Goal: Information Seeking & Learning: Learn about a topic

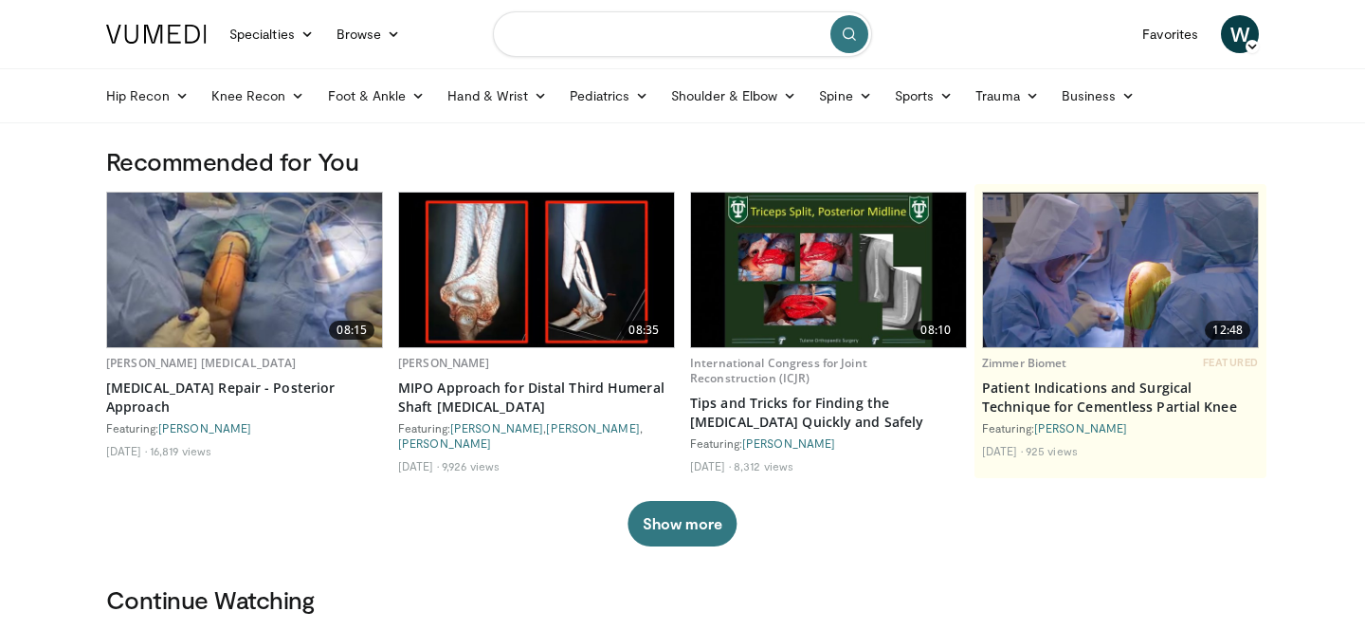
click at [542, 28] on input "Search topics, interventions" at bounding box center [682, 34] width 379 height 46
type input "**********"
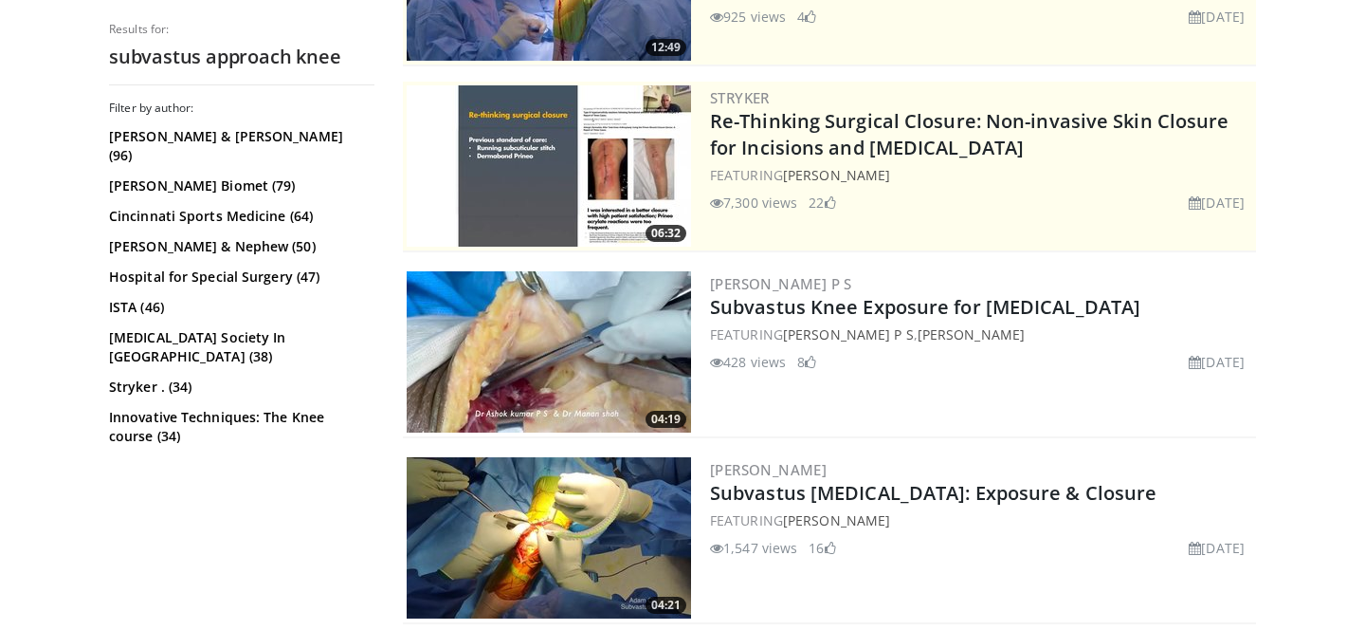
scroll to position [376, 0]
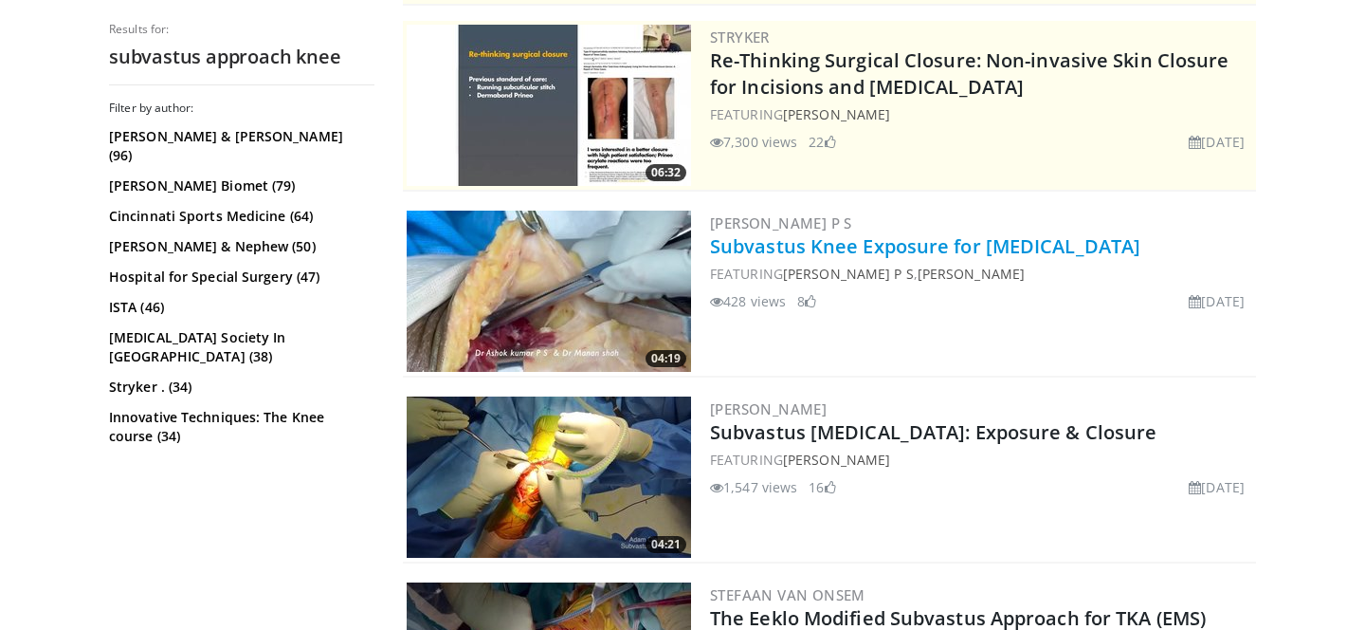
click at [859, 252] on link "Subvastus Knee Exposure for [MEDICAL_DATA]" at bounding box center [925, 246] width 431 height 26
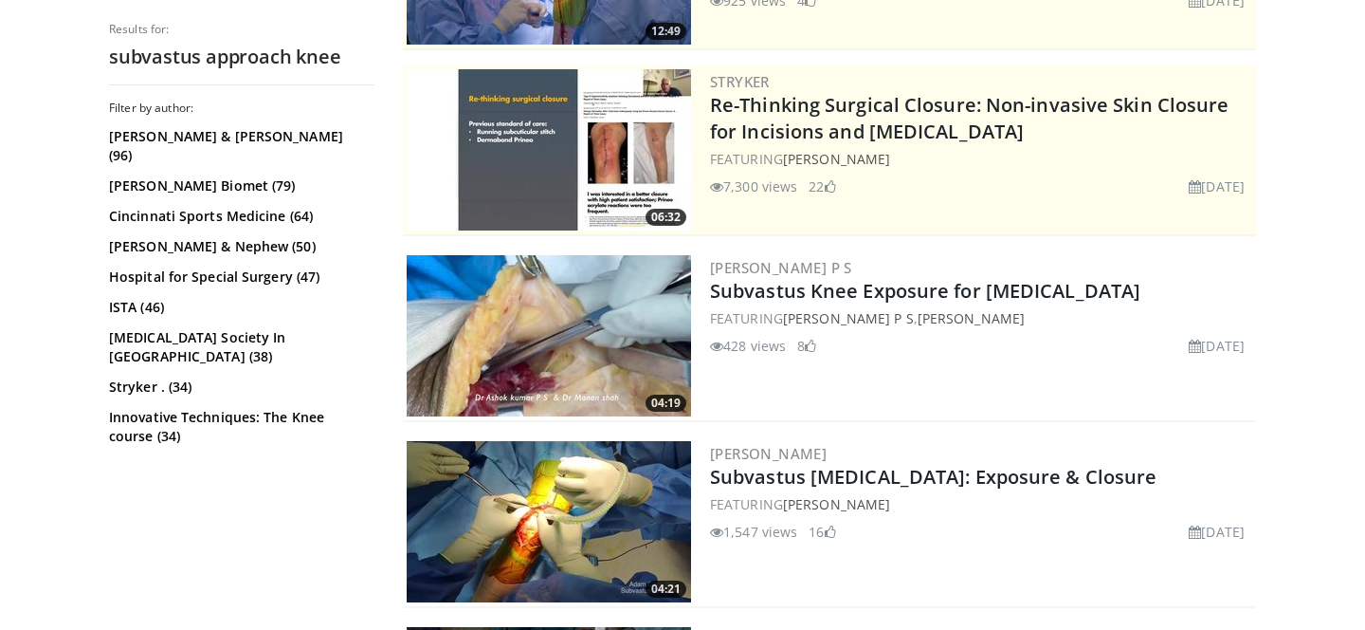
scroll to position [116, 0]
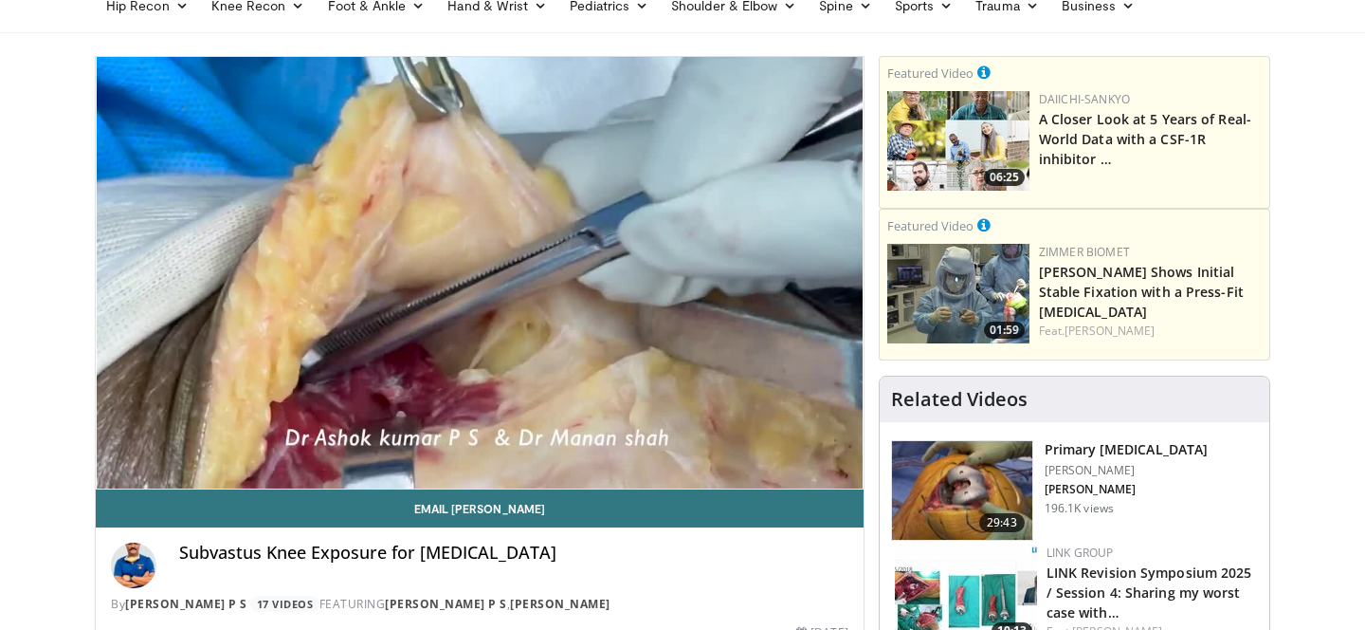
scroll to position [178, 0]
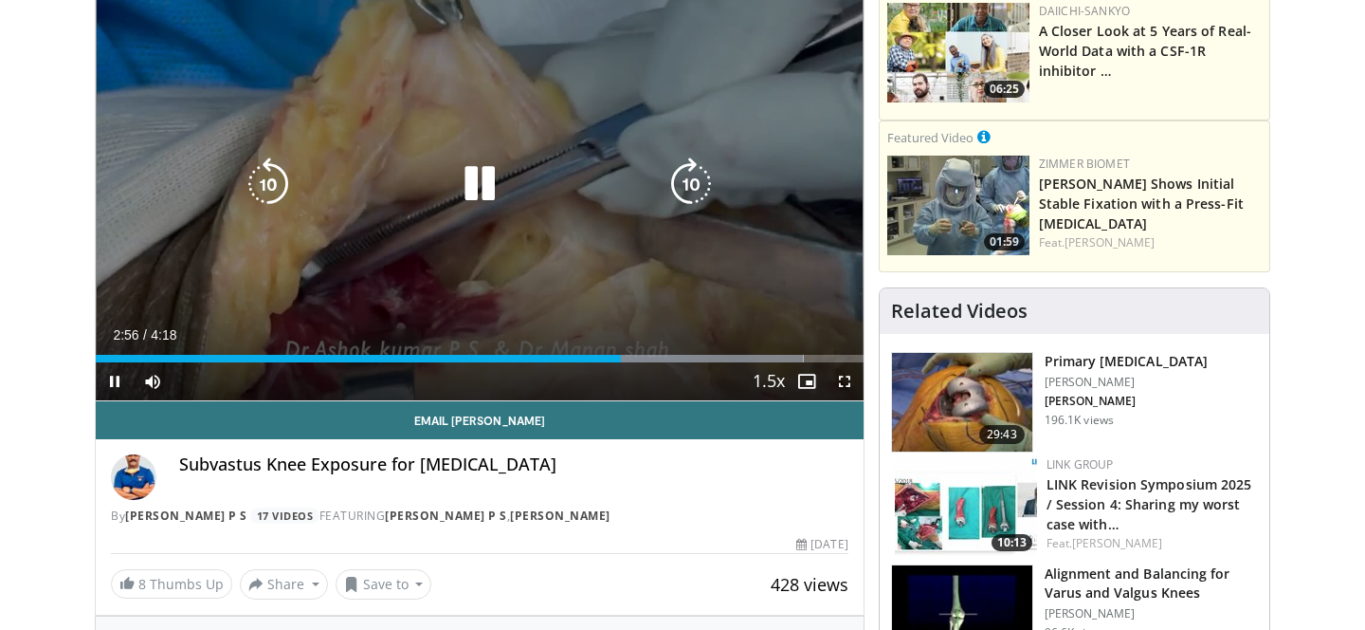
click at [487, 185] on icon "Video Player" at bounding box center [479, 183] width 53 height 53
click at [484, 179] on icon "Video Player" at bounding box center [479, 183] width 53 height 53
click at [472, 187] on icon "Video Player" at bounding box center [479, 183] width 53 height 53
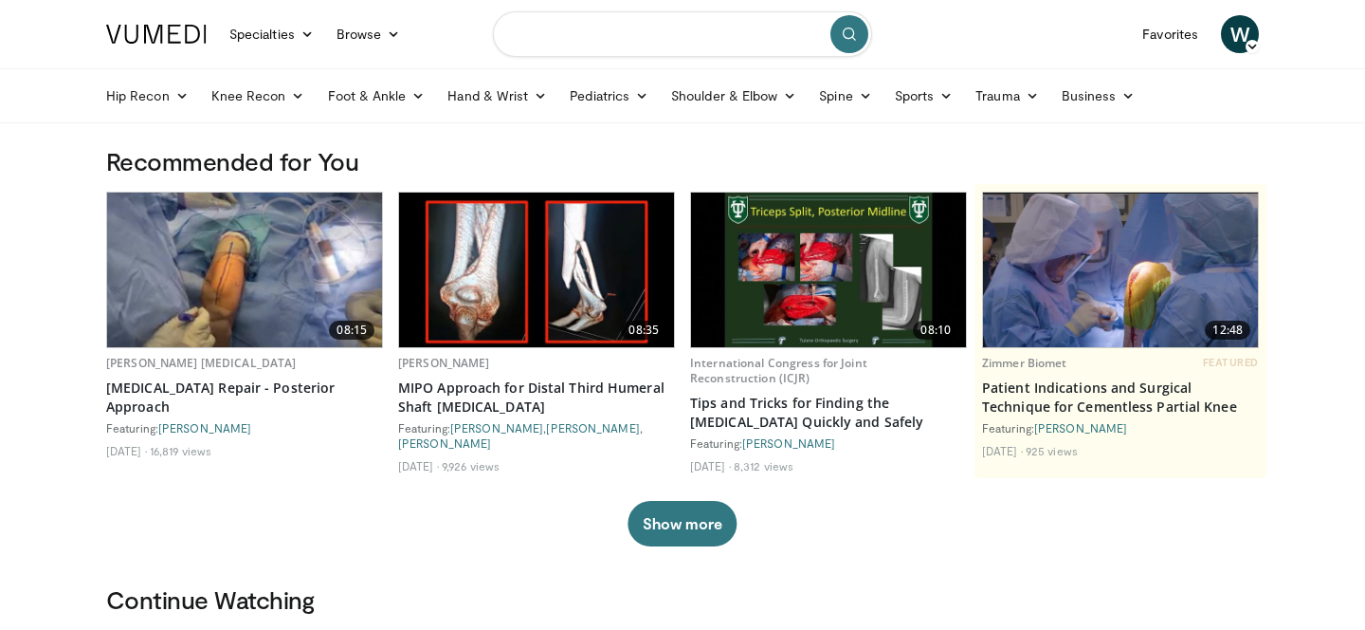
click at [553, 37] on input "Search topics, interventions" at bounding box center [682, 34] width 379 height 46
type input "**********"
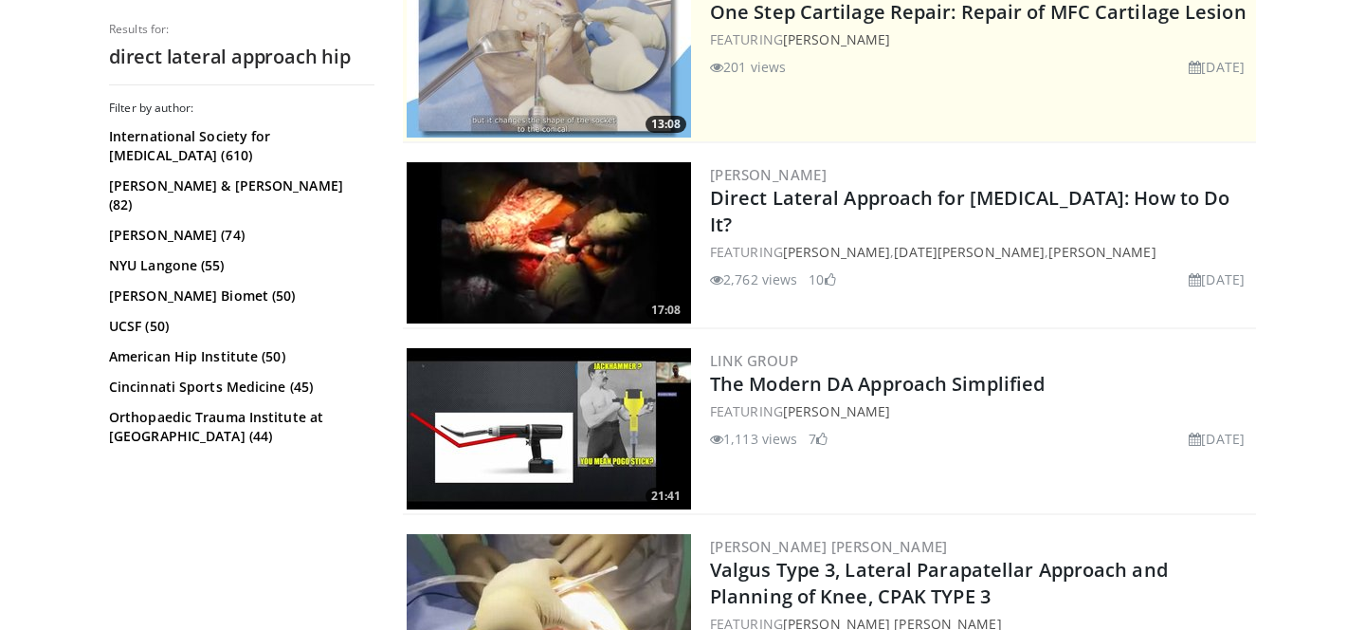
scroll to position [420, 0]
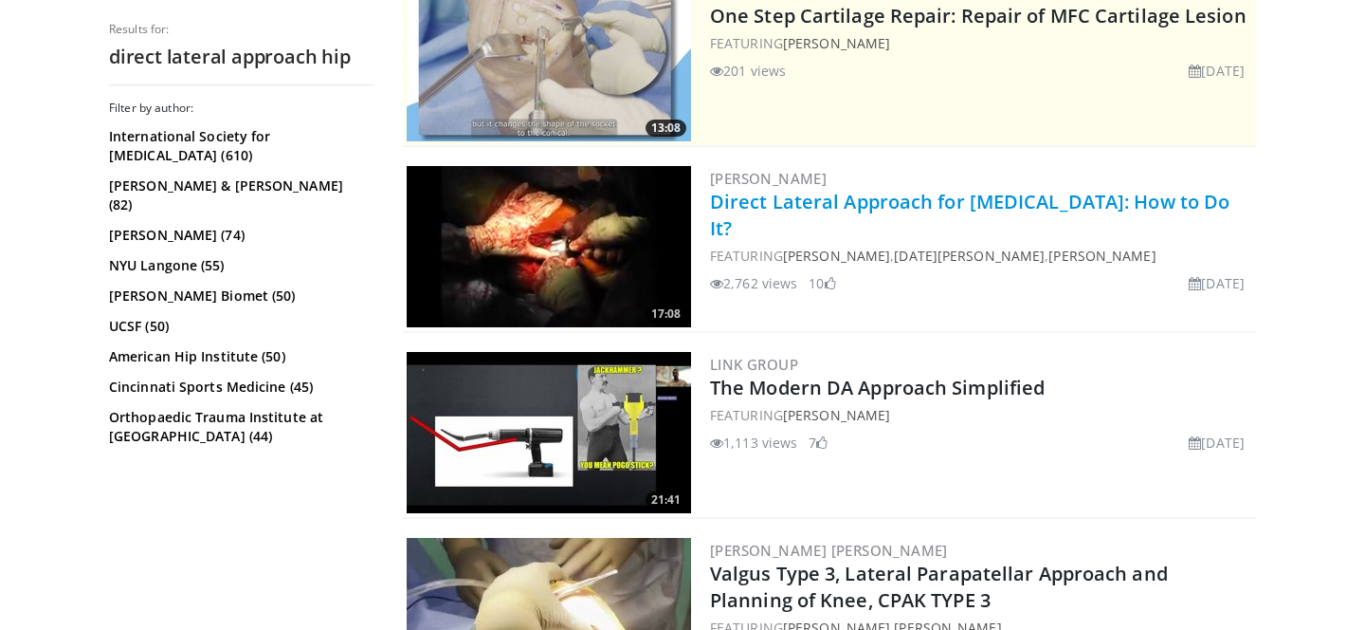
click at [832, 203] on link "Direct Lateral Approach for [MEDICAL_DATA]: How to Do It?" at bounding box center [970, 215] width 520 height 52
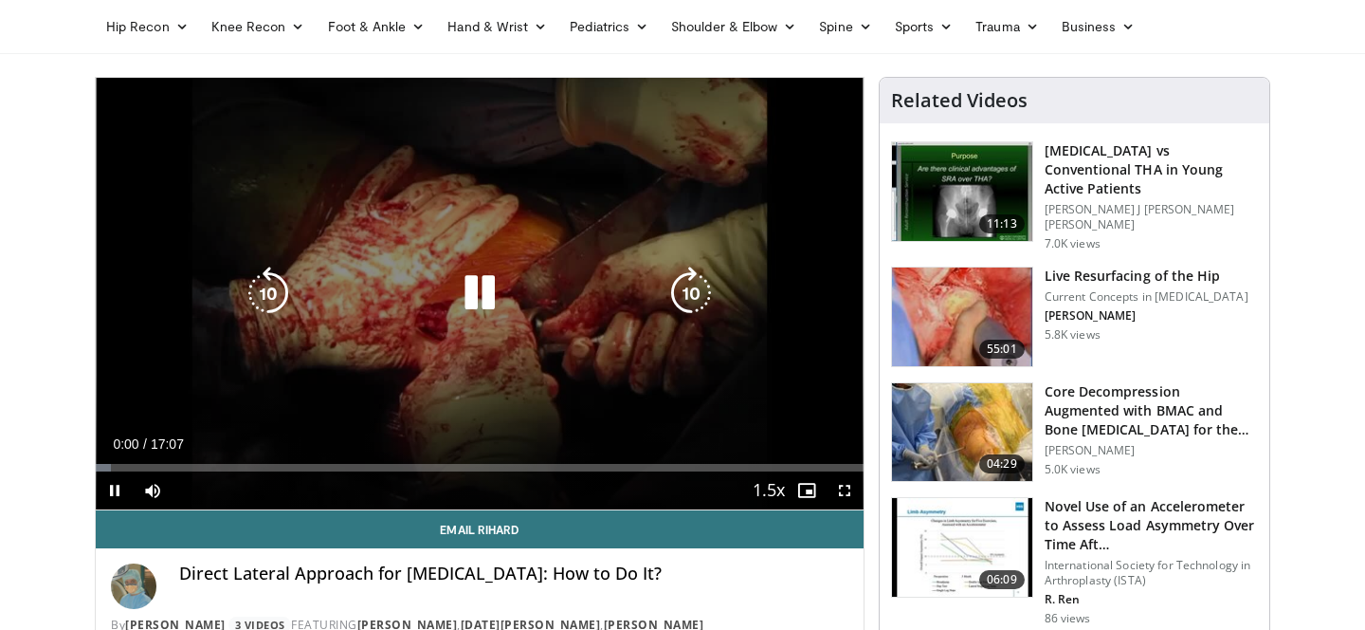
scroll to position [80, 0]
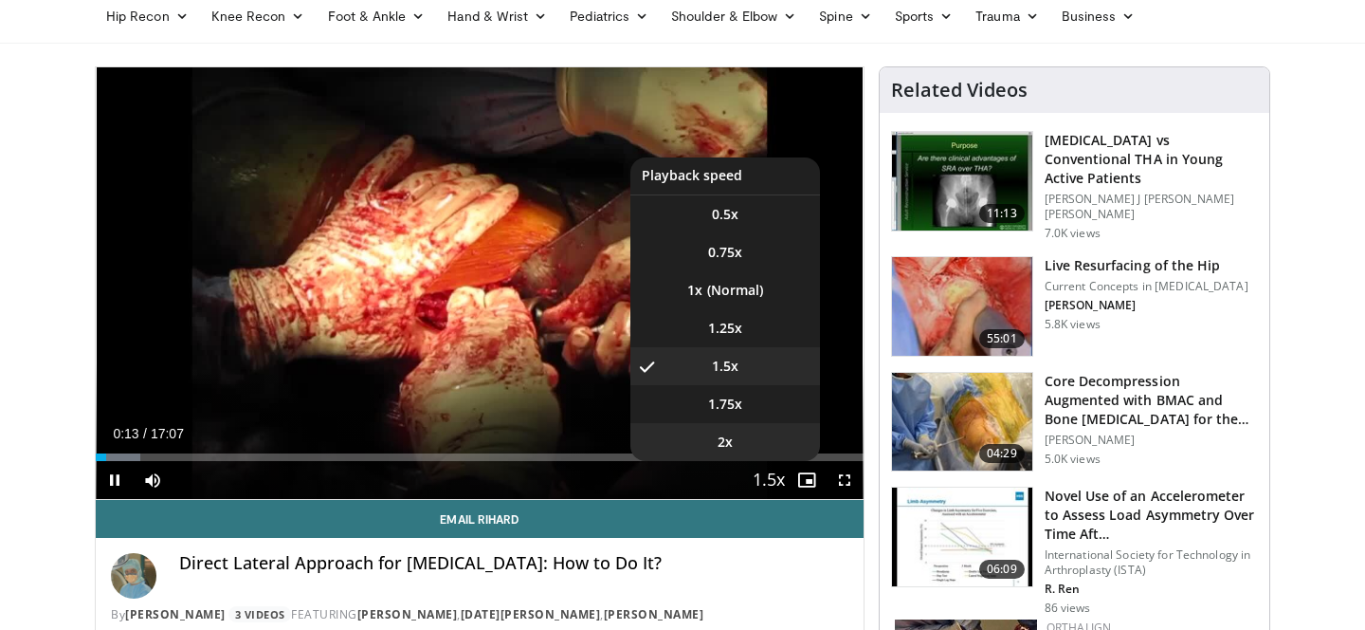
click at [742, 439] on li "2x" at bounding box center [726, 442] width 190 height 38
click at [737, 397] on span "1.75x" at bounding box center [725, 403] width 34 height 19
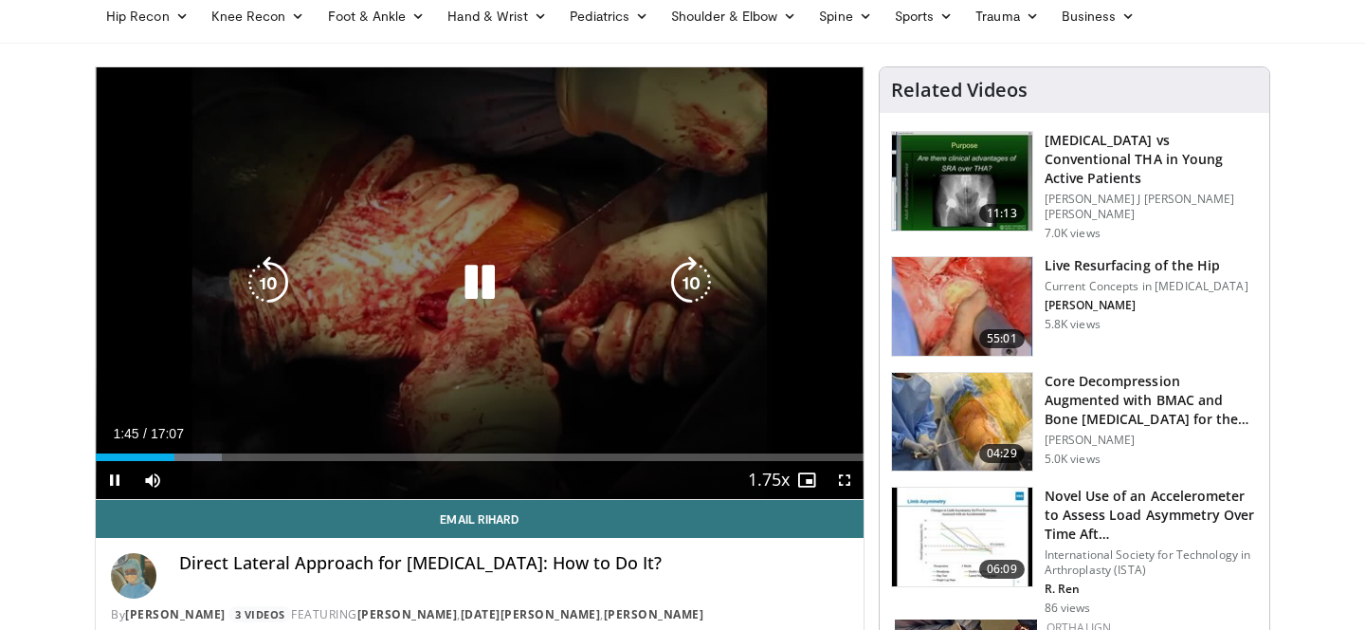
click at [471, 272] on icon "Video Player" at bounding box center [479, 282] width 53 height 53
click at [453, 286] on icon "Video Player" at bounding box center [479, 282] width 53 height 53
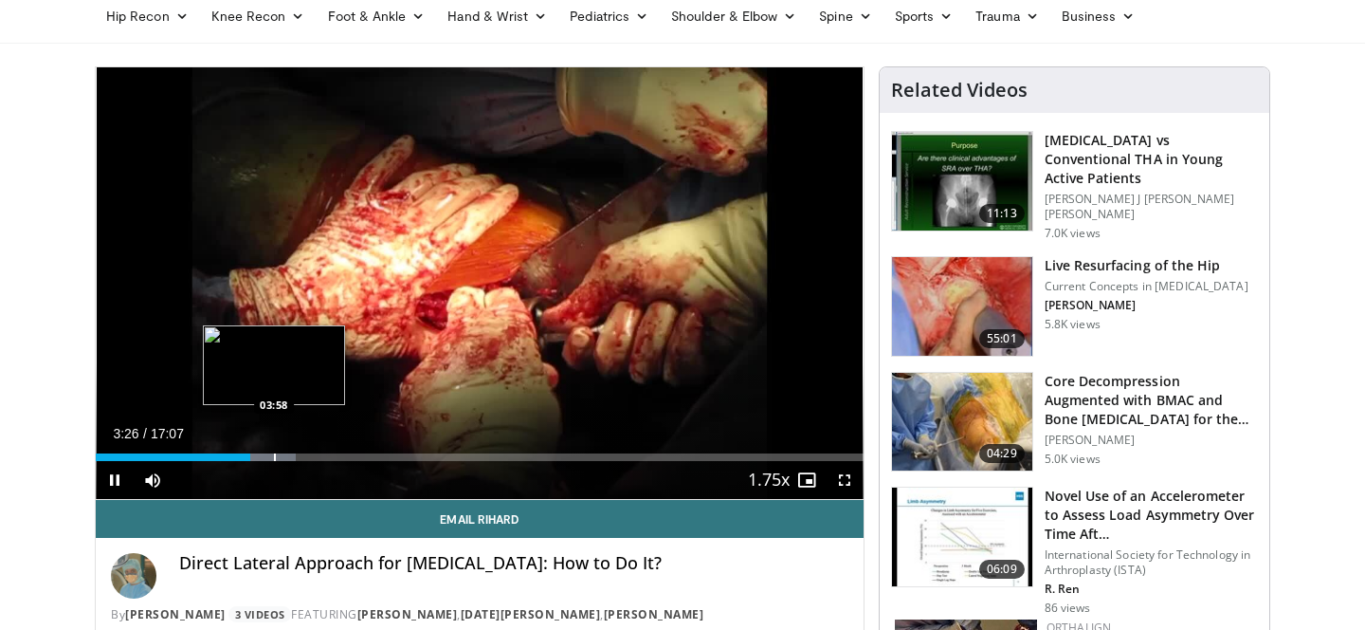
click at [274, 455] on div "Progress Bar" at bounding box center [275, 457] width 2 height 8
click at [302, 455] on div "Progress Bar" at bounding box center [303, 457] width 2 height 8
click at [329, 461] on div "Current Time 4:37 / Duration 17:07 Pause Skip Backward Skip Forward Mute Loaded…" at bounding box center [480, 480] width 768 height 38
click at [335, 461] on div "Current Time 4:40 / Duration 17:07 Pause Skip Backward Skip Forward Mute Loaded…" at bounding box center [480, 480] width 768 height 38
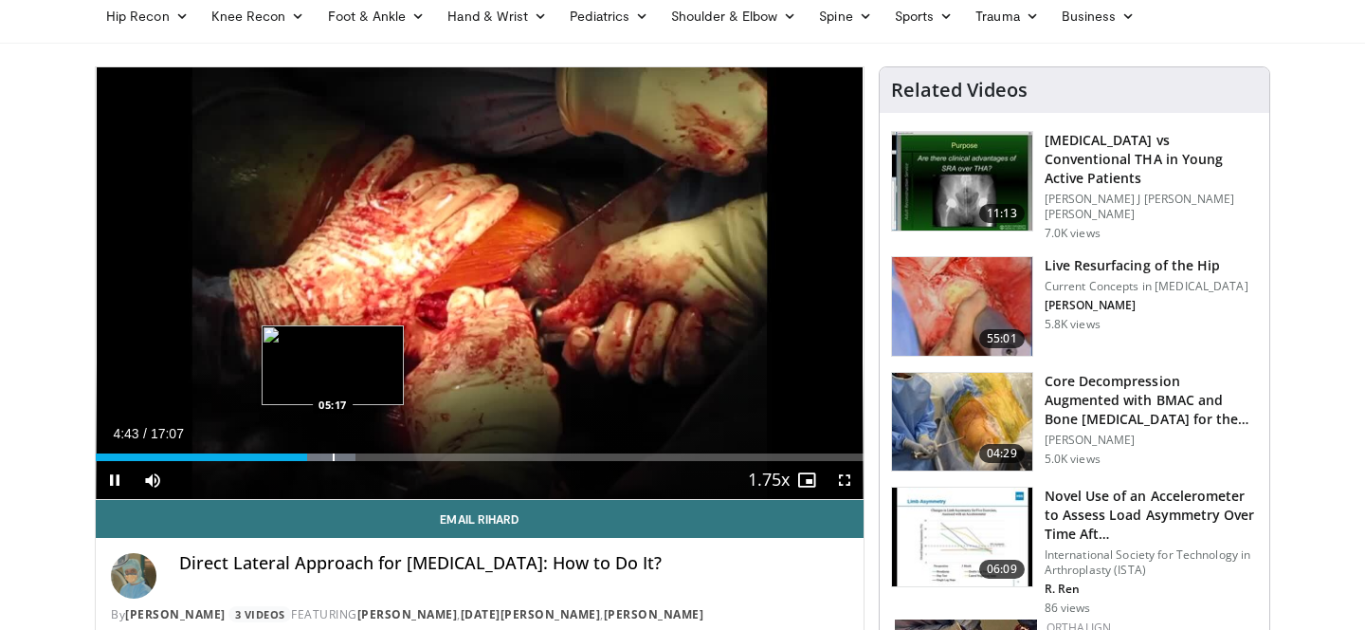
click at [332, 451] on div "Loaded : 33.80% 04:43 05:17" at bounding box center [480, 452] width 768 height 18
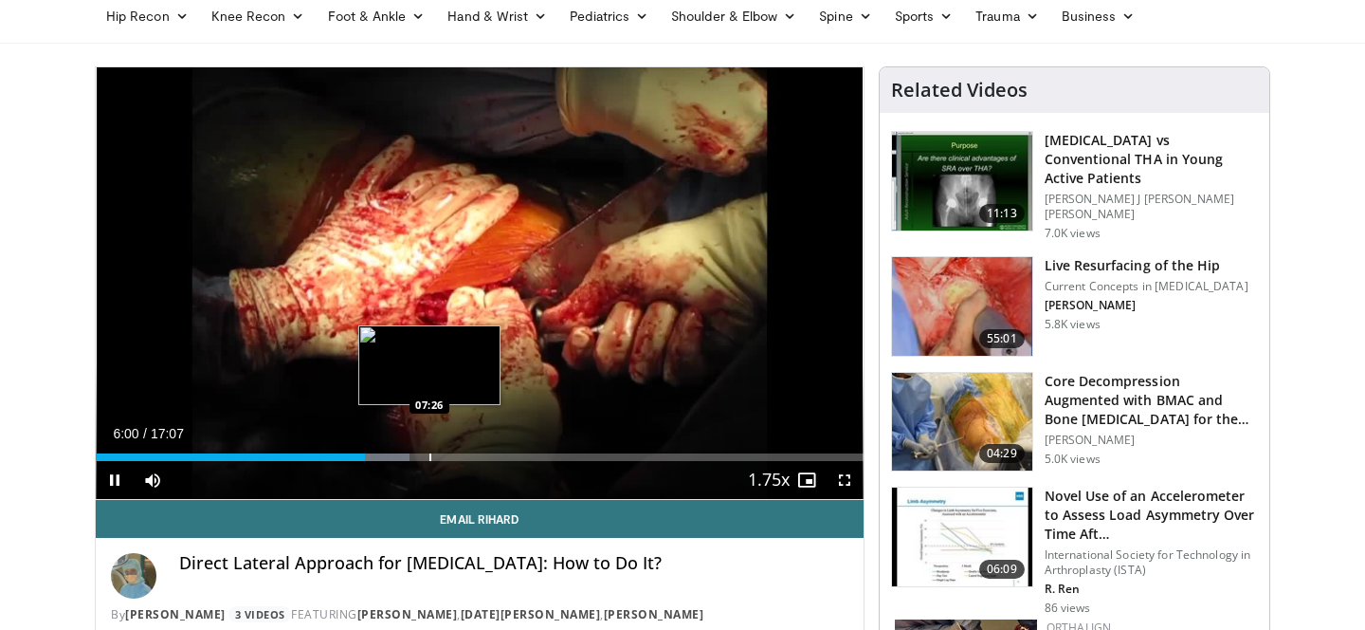
click at [430, 456] on div "Progress Bar" at bounding box center [431, 457] width 2 height 8
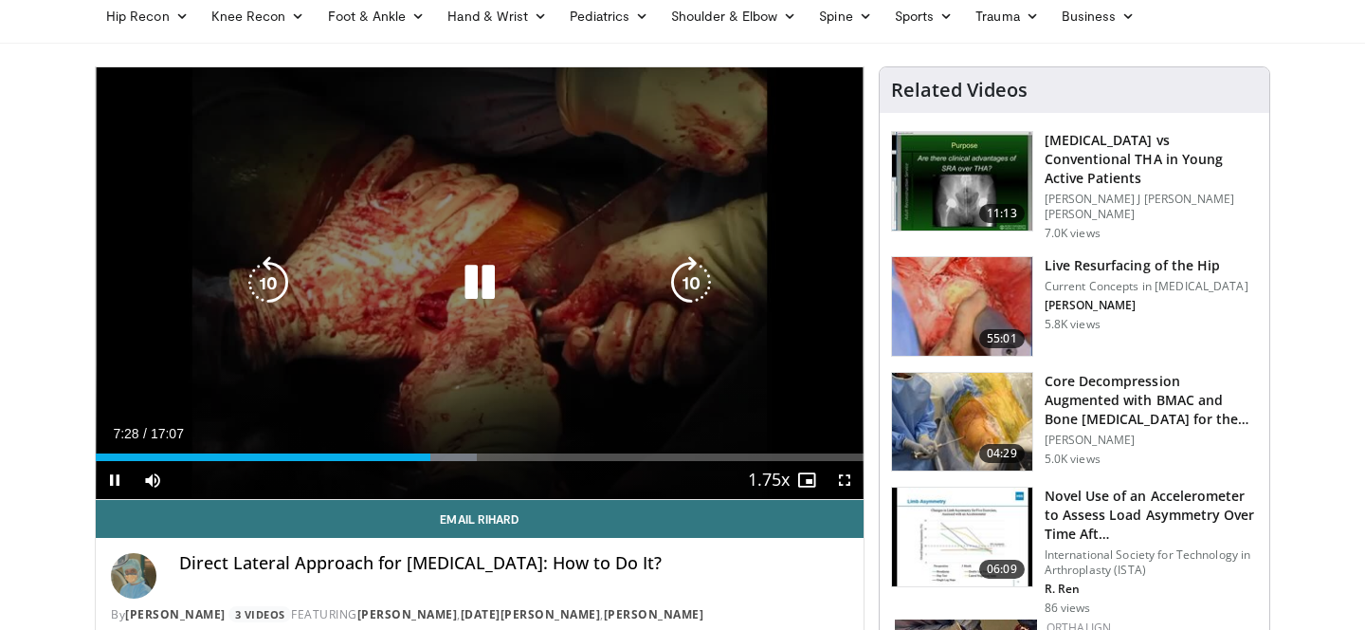
click at [511, 285] on div "Video Player" at bounding box center [479, 283] width 461 height 38
click at [486, 282] on icon "Video Player" at bounding box center [479, 282] width 53 height 53
